Goal: Information Seeking & Learning: Learn about a topic

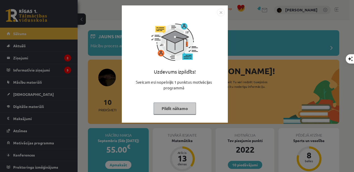
click at [176, 107] on button "Pildīt nākamo" at bounding box center [174, 109] width 42 height 12
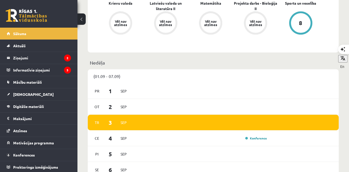
scroll to position [250, 0]
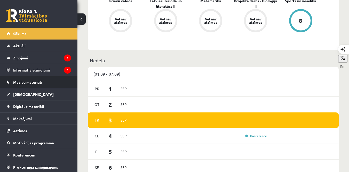
click at [36, 84] on span "Mācību materiāli" at bounding box center [27, 82] width 29 height 5
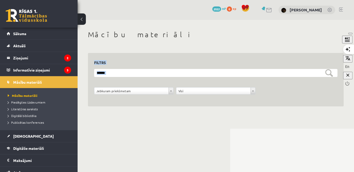
drag, startPoint x: 353, startPoint y: 39, endPoint x: 353, endPoint y: 51, distance: 12.4
click at [353, 51] on body "10 Dāvanas 2022 mP 0 xp Beāte Kitija Anaņko Sākums Aktuāli Kā mācīties eSKOLĀ K…" at bounding box center [177, 86] width 354 height 172
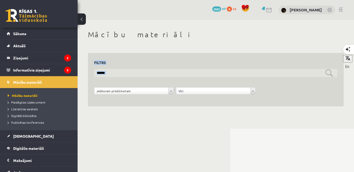
click at [213, 70] on input "text" at bounding box center [215, 73] width 243 height 8
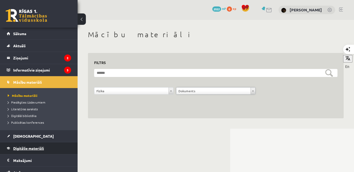
click at [22, 146] on span "Digitālie materiāli" at bounding box center [28, 148] width 31 height 5
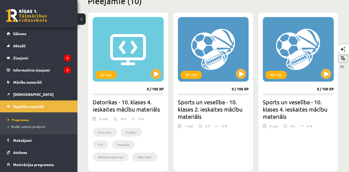
scroll to position [163, 0]
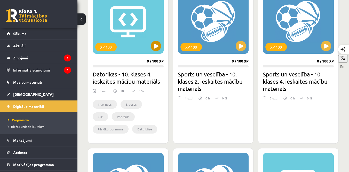
click at [153, 39] on div "XP 100" at bounding box center [128, 21] width 71 height 65
click at [104, 44] on div "XP 100" at bounding box center [105, 47] width 21 height 8
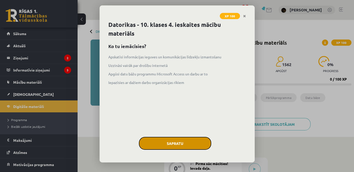
click at [190, 142] on button "Sapratu" at bounding box center [175, 143] width 72 height 13
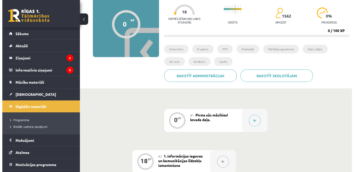
scroll to position [55, 0]
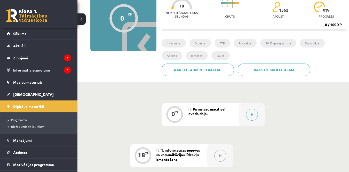
click at [259, 115] on div at bounding box center [252, 114] width 26 height 23
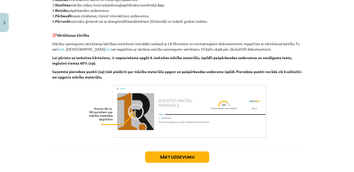
scroll to position [324, 0]
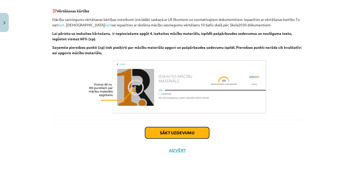
click at [186, 132] on button "Sākt uzdevumu" at bounding box center [177, 132] width 64 height 11
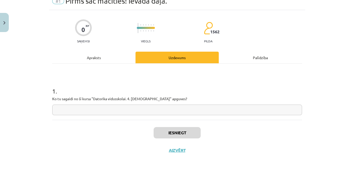
scroll to position [13, 0]
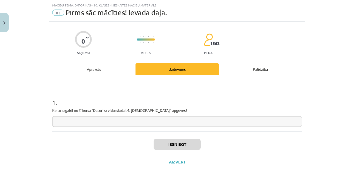
click at [157, 121] on input "text" at bounding box center [177, 121] width 250 height 11
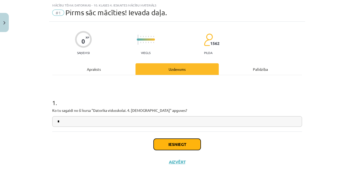
click at [173, 147] on button "Iesniegt" at bounding box center [176, 144] width 47 height 11
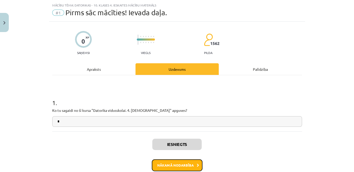
click at [191, 162] on button "Nākamā nodarbība" at bounding box center [177, 165] width 51 height 12
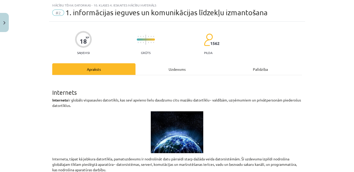
click at [177, 66] on div "Uzdevums" at bounding box center [176, 69] width 83 height 12
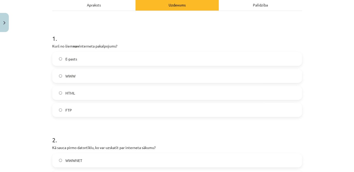
scroll to position [81, 0]
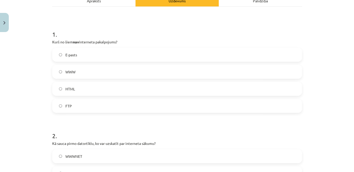
click at [143, 54] on label "E-pasts" at bounding box center [177, 54] width 248 height 13
drag, startPoint x: 353, startPoint y: 47, endPoint x: 353, endPoint y: 58, distance: 11.4
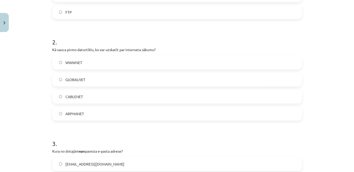
scroll to position [176, 0]
click at [83, 60] on label "WWWNET" at bounding box center [177, 61] width 248 height 13
click at [94, 94] on label "CABLENET" at bounding box center [177, 95] width 248 height 13
drag, startPoint x: 353, startPoint y: 58, endPoint x: 353, endPoint y: 68, distance: 10.6
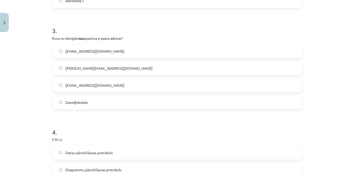
scroll to position [289, 0]
click at [97, 85] on span "[EMAIL_ADDRESS][DOMAIN_NAME]" at bounding box center [94, 84] width 59 height 5
click at [161, 100] on label "Zane@skolalv" at bounding box center [177, 101] width 248 height 13
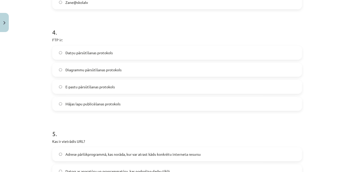
scroll to position [392, 0]
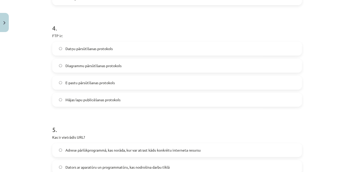
click at [98, 48] on span "Datņu pārsūtīšanas protokols" at bounding box center [88, 48] width 47 height 5
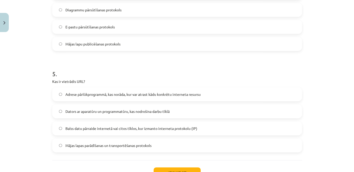
scroll to position [454, 0]
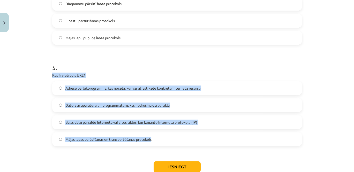
drag, startPoint x: 47, startPoint y: 74, endPoint x: 185, endPoint y: 133, distance: 149.7
copy div "Kas ir vietrādis URL? Adrese pārlūkprogrammā, kas norāda, kur var atrast kādu k…"
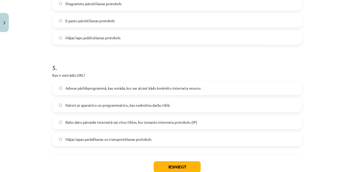
click at [135, 85] on span "Adrese pārlūkprogrammā, kas norāda, kur var atrast kādu konkrētu interneta resu…" at bounding box center [132, 87] width 135 height 5
click at [180, 163] on button "Iesniegt" at bounding box center [176, 166] width 47 height 11
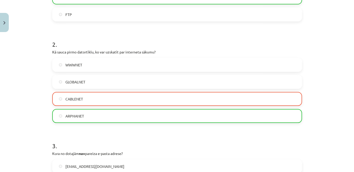
scroll to position [504, 0]
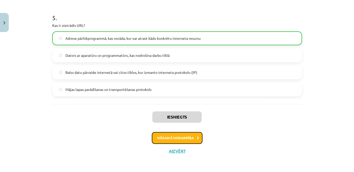
click at [190, 137] on button "Nākamā nodarbība" at bounding box center [177, 138] width 51 height 12
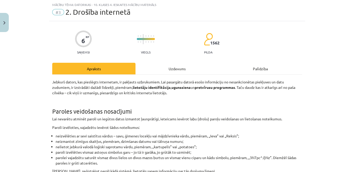
scroll to position [13, 0]
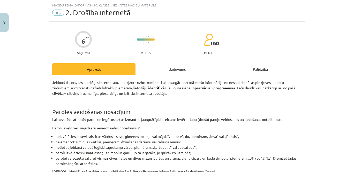
click at [165, 67] on div "Uzdevums" at bounding box center [176, 69] width 83 height 12
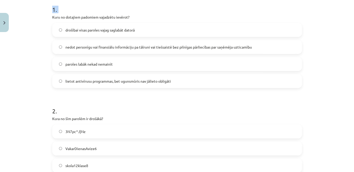
scroll to position [183, 0]
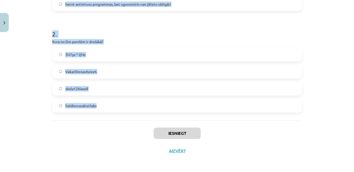
drag, startPoint x: 49, startPoint y: 109, endPoint x: 181, endPoint y: 107, distance: 131.7
click at [181, 107] on div "6 XP Saņemsi Viegls 1562 pilda Apraksts Uzdevums Palīdzība 1 . Kuru no dotajiem…" at bounding box center [177, 5] width 256 height 308
copy form "Kuru no dotajiem padomiem vajadzētu ievērot? drošībai visas paroles vajag sagla…"
click at [179, 27] on h1 "2 ." at bounding box center [177, 29] width 250 height 16
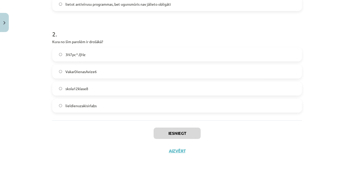
click at [97, 67] on label "VakarDienasAvize6" at bounding box center [177, 71] width 248 height 13
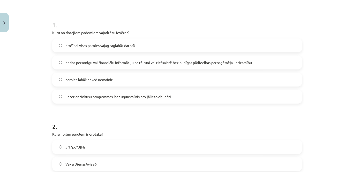
scroll to position [89, 0]
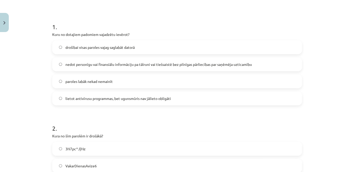
click at [136, 62] on span "nedot personīgu vai finansiālu informāciju pa tālruni vai tiešsaistē bez pilnīg…" at bounding box center [158, 64] width 186 height 5
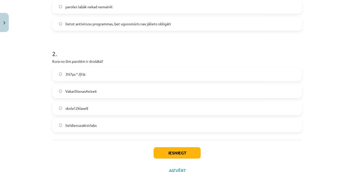
scroll to position [183, 0]
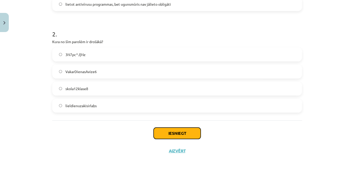
click at [193, 129] on button "Iesniegt" at bounding box center [176, 133] width 47 height 11
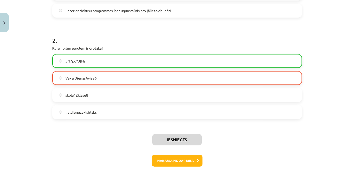
scroll to position [177, 0]
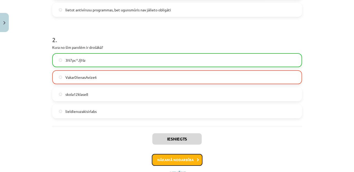
click at [185, 160] on button "Nākamā nodarbība" at bounding box center [177, 160] width 51 height 12
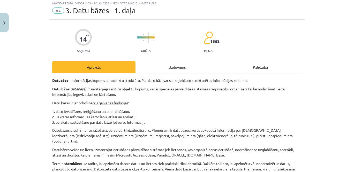
scroll to position [13, 0]
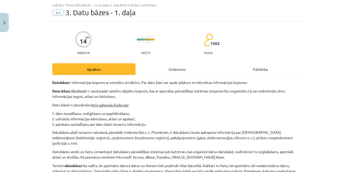
click at [163, 68] on div "Uzdevums" at bounding box center [176, 69] width 83 height 12
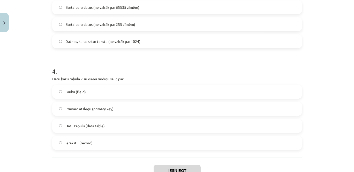
scroll to position [386, 0]
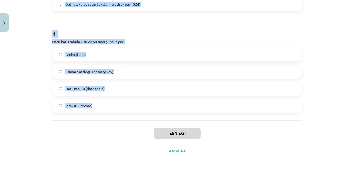
drag, startPoint x: 48, startPoint y: 105, endPoint x: 135, endPoint y: 97, distance: 87.7
copy form "1 . Kurš saišu veids starp tabulām nav iespējams? daudzi pret vienu (many-to-on…"
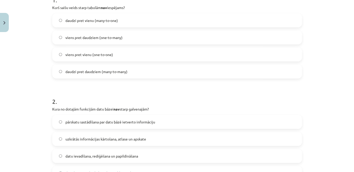
scroll to position [91, 0]
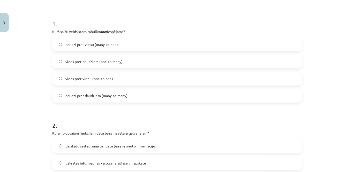
click at [94, 39] on body "0 Dāvanas 2022 mP 0 xp [PERSON_NAME] Sākums Aktuāli Kā mācīties eSKOLĀ Kontakti…" at bounding box center [177, 31] width 354 height 172
click at [91, 118] on body "0 Dāvanas 2022 mP 0 xp [PERSON_NAME] Sākums Aktuāli Kā mācīties eSKOLĀ Kontakti…" at bounding box center [177, 31] width 354 height 172
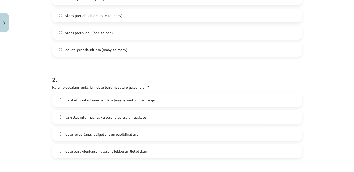
scroll to position [143, 0]
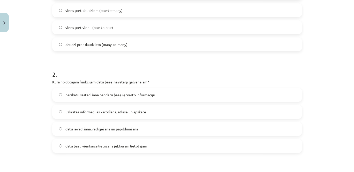
click at [176, 97] on label "pārskatu sastādīšana par datu bāzē ietverto informāciju" at bounding box center [177, 94] width 248 height 13
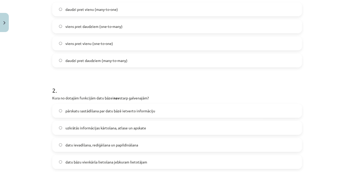
scroll to position [79, 0]
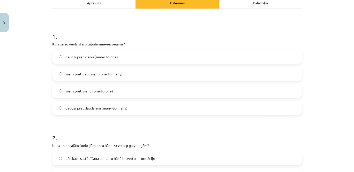
click at [126, 56] on label "daudzi pret vienu (many-to-one)" at bounding box center [177, 56] width 248 height 13
click at [228, 108] on label "daudzi pret daudziem (many-to-many)" at bounding box center [177, 108] width 248 height 13
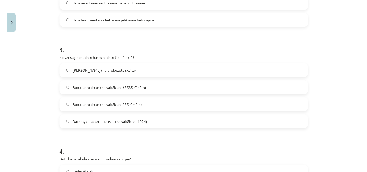
scroll to position [270, 0]
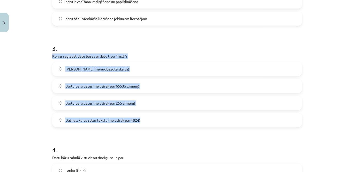
drag, startPoint x: 45, startPoint y: 51, endPoint x: 152, endPoint y: 115, distance: 124.7
click at [152, 115] on div "Mācību tēma: Datorikas - 10. klases 4. ieskaites mācību materiāls #4 3. Datu bā…" at bounding box center [177, 86] width 354 height 172
copy div "Ko var saglabāt datu bāzes ar datu tipu "Text"? Tikai burtus (neierobežotā skai…"
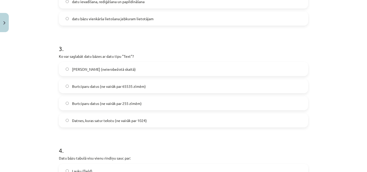
click at [198, 41] on h1 "3 ." at bounding box center [184, 44] width 250 height 16
click at [122, 66] on span "[PERSON_NAME] (neierobežotā skaitā)" at bounding box center [104, 68] width 64 height 5
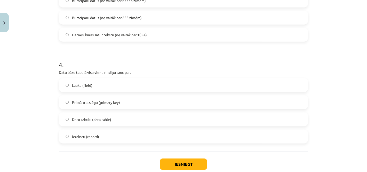
scroll to position [375, 0]
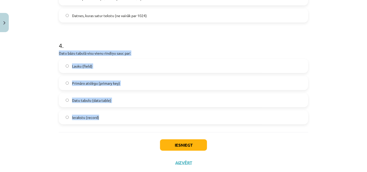
drag, startPoint x: 56, startPoint y: 51, endPoint x: 136, endPoint y: 115, distance: 102.4
copy div "Datu bāzu tabulā visu vienu rindiņu sauc par: Lauku (field) Primāro atslēgu (pr…"
click at [102, 118] on label "Ierakstu (record)" at bounding box center [183, 117] width 248 height 13
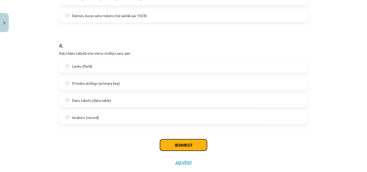
click at [184, 143] on button "Iesniegt" at bounding box center [183, 144] width 47 height 11
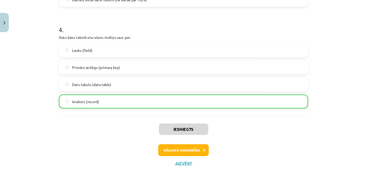
scroll to position [403, 0]
